Goal: Information Seeking & Learning: Learn about a topic

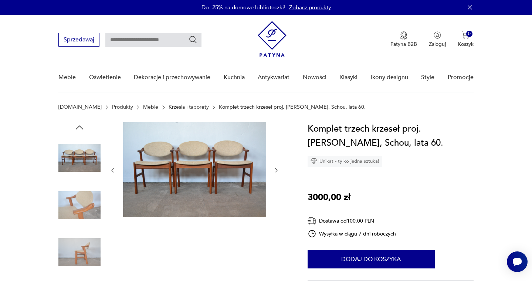
click at [275, 171] on icon "button" at bounding box center [276, 170] width 6 height 6
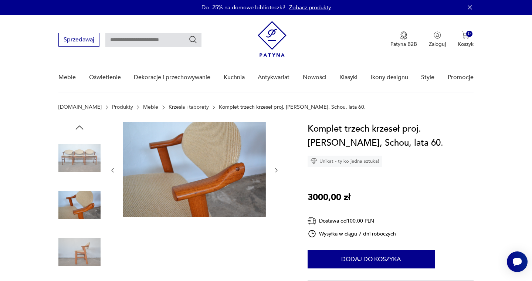
click at [275, 171] on icon "button" at bounding box center [276, 170] width 6 height 6
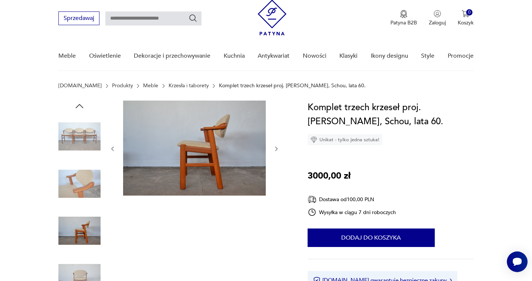
scroll to position [313, 0]
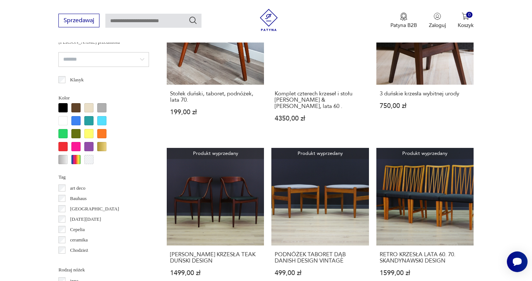
scroll to position [666, 0]
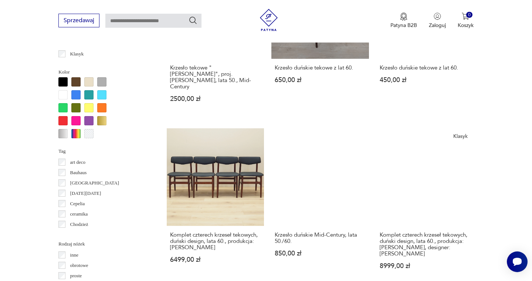
scroll to position [693, 0]
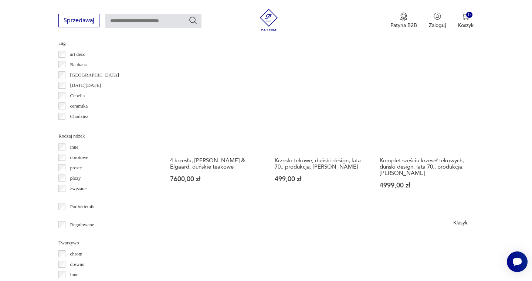
scroll to position [801, 0]
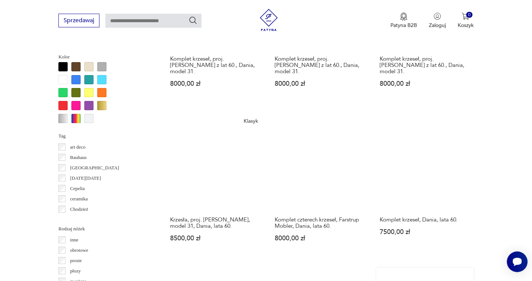
scroll to position [707, 0]
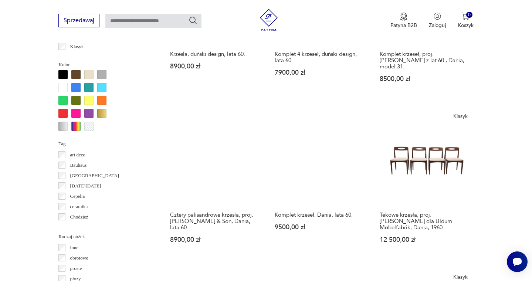
scroll to position [697, 0]
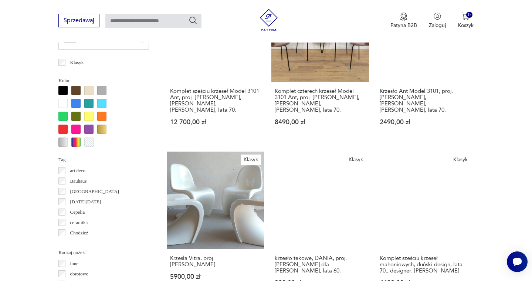
scroll to position [692, 0]
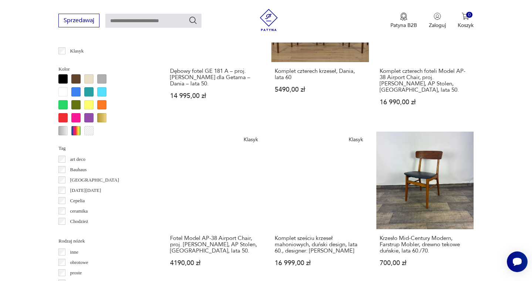
scroll to position [713, 0]
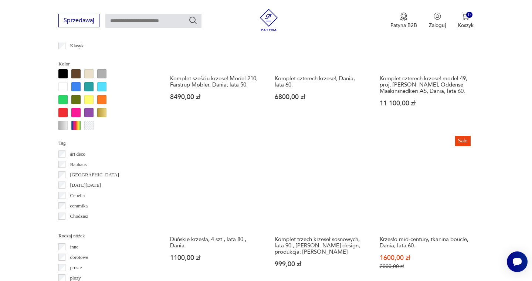
scroll to position [700, 0]
